Goal: Information Seeking & Learning: Learn about a topic

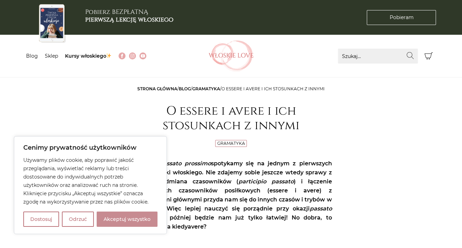
click at [125, 223] on button "Akceptuj wszystko" at bounding box center [127, 219] width 61 height 15
checkbox input "true"
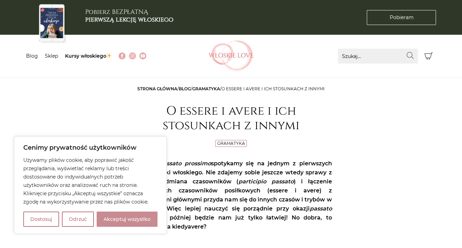
checkbox input "true"
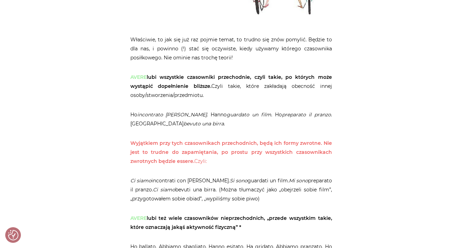
scroll to position [382, 0]
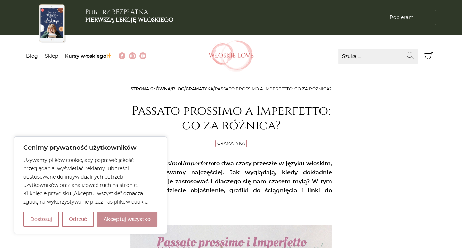
click at [131, 222] on button "Akceptuj wszystko" at bounding box center [127, 219] width 61 height 15
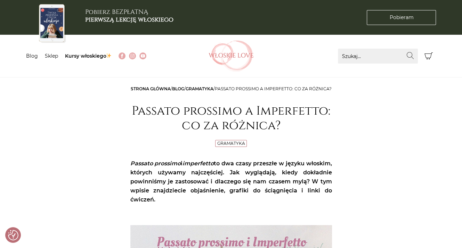
checkbox input "true"
